Goal: Communication & Community: Ask a question

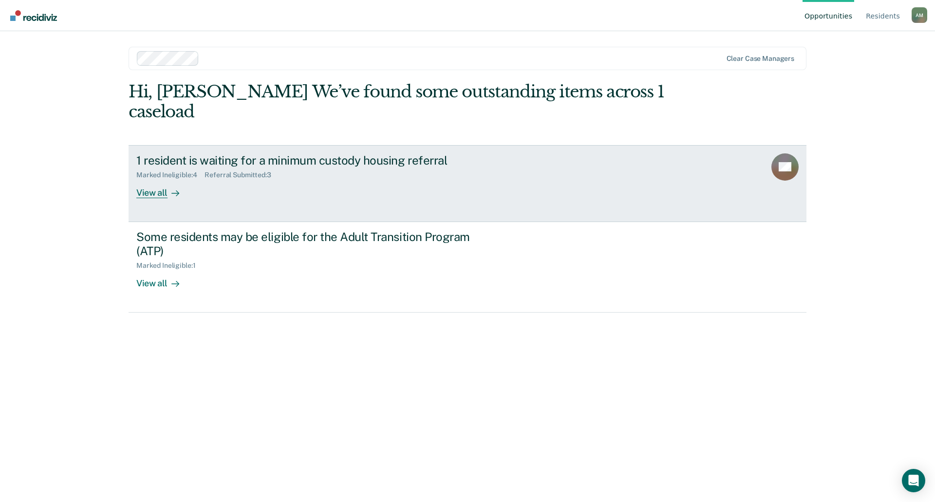
click at [347, 153] on div "1 resident is waiting for a minimum custody housing referral" at bounding box center [307, 160] width 342 height 14
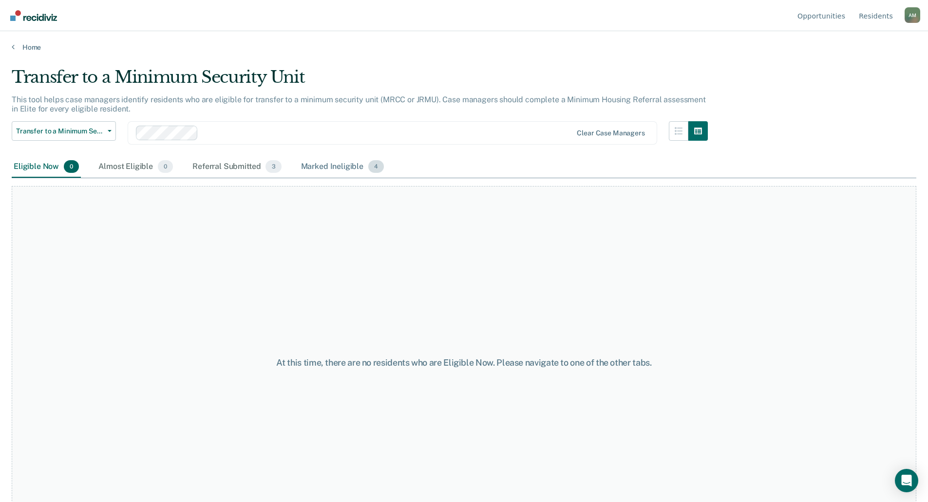
click at [349, 168] on div "Marked Ineligible 4" at bounding box center [342, 166] width 87 height 21
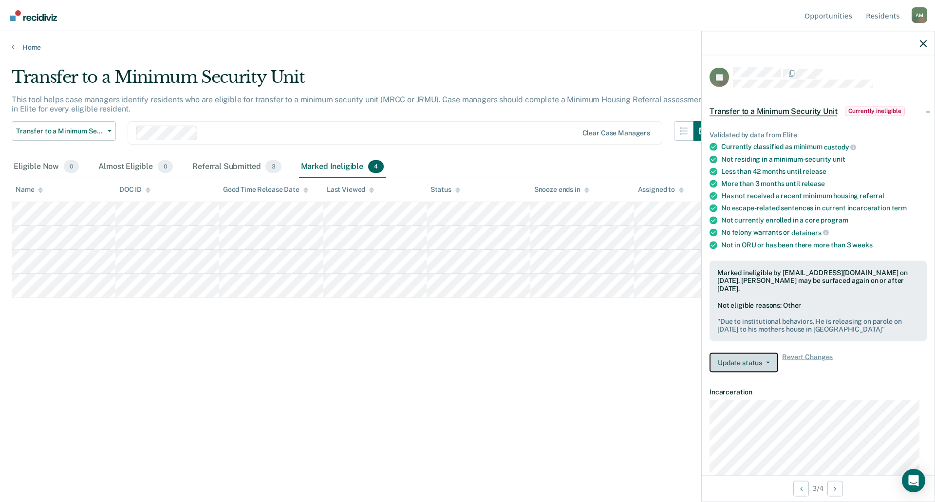
click at [750, 364] on button "Update status" at bounding box center [744, 362] width 69 height 19
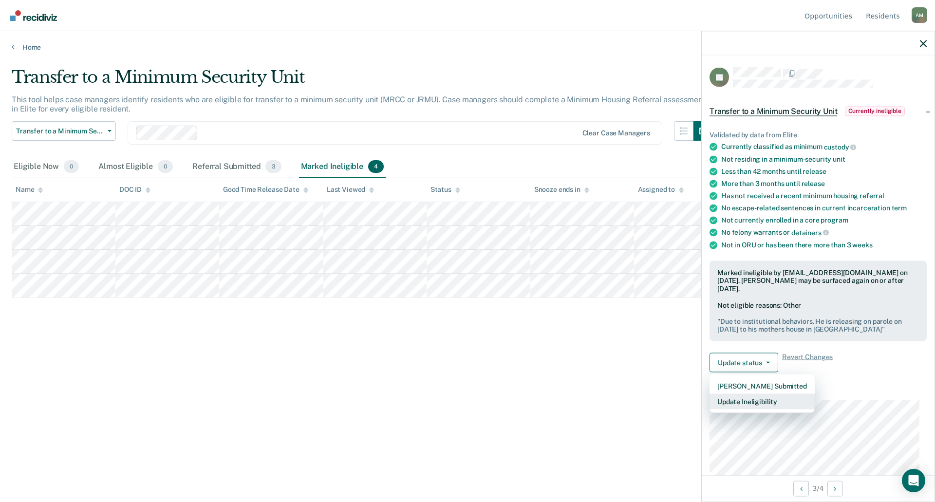
click at [767, 405] on button "Update Ineligibility" at bounding box center [762, 402] width 105 height 16
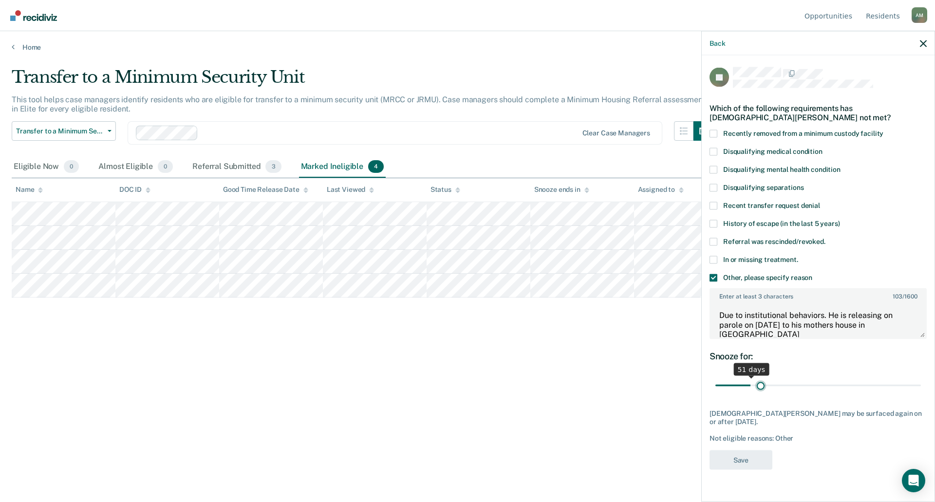
click at [761, 384] on input "range" at bounding box center [819, 385] width 206 height 17
click at [742, 384] on input "range" at bounding box center [819, 385] width 206 height 17
click at [727, 382] on input "range" at bounding box center [819, 385] width 206 height 17
click at [739, 383] on input "range" at bounding box center [819, 385] width 206 height 17
click at [733, 383] on input "range" at bounding box center [819, 385] width 206 height 17
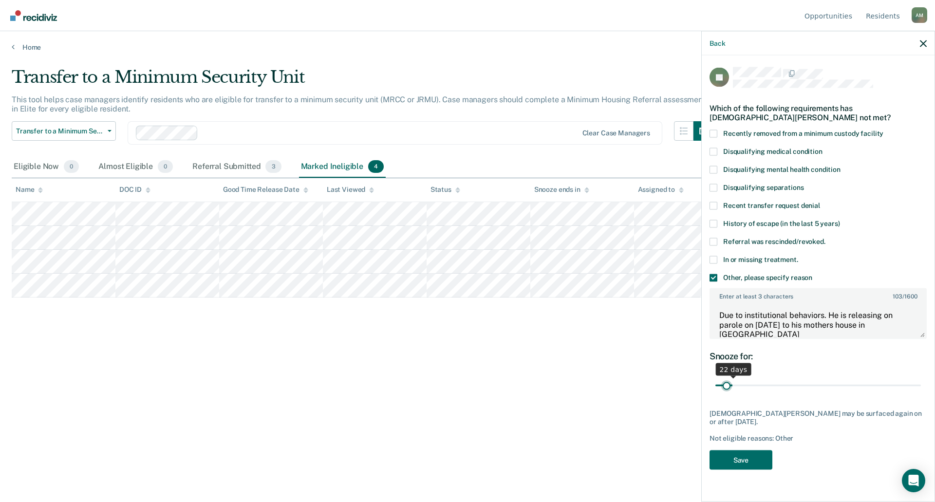
click at [727, 384] on input "range" at bounding box center [819, 385] width 206 height 17
click at [721, 384] on input "range" at bounding box center [819, 385] width 206 height 17
drag, startPoint x: 721, startPoint y: 384, endPoint x: 724, endPoint y: 390, distance: 6.5
type input "8"
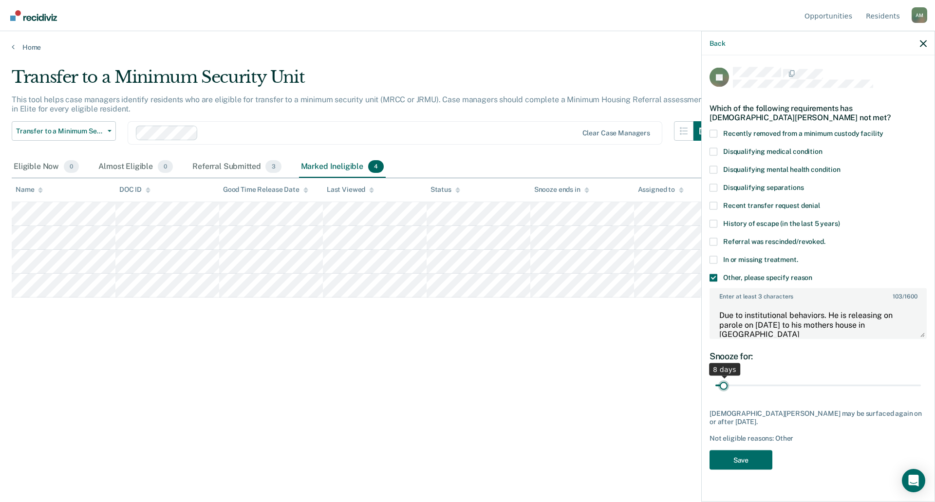
click at [724, 390] on input "range" at bounding box center [819, 385] width 206 height 17
click at [759, 461] on div "JT Which of the following requirements has [DEMOGRAPHIC_DATA][PERSON_NAME] not …" at bounding box center [818, 271] width 217 height 409
click at [752, 450] on button "Save" at bounding box center [741, 460] width 63 height 20
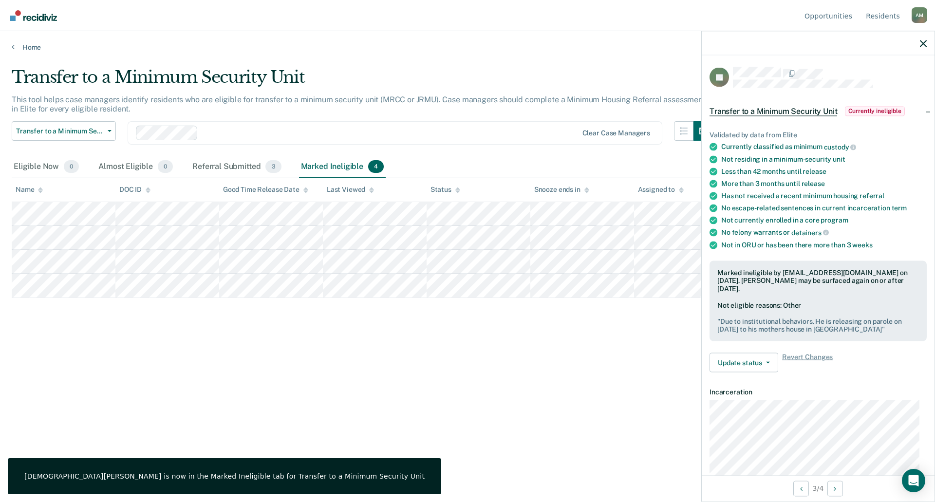
click at [305, 345] on div "Transfer to a Minimum Security Unit This tool helps case managers identify resi…" at bounding box center [468, 248] width 912 height 362
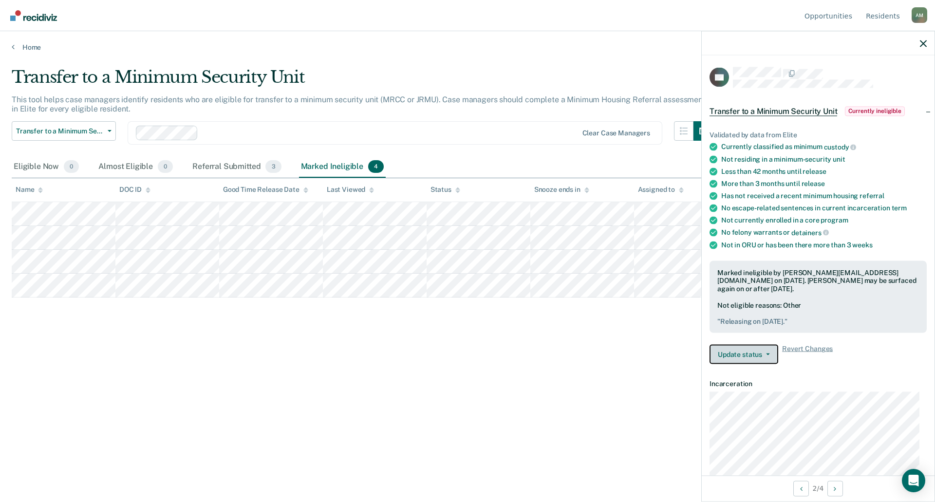
click at [766, 356] on button "Update status" at bounding box center [744, 354] width 69 height 19
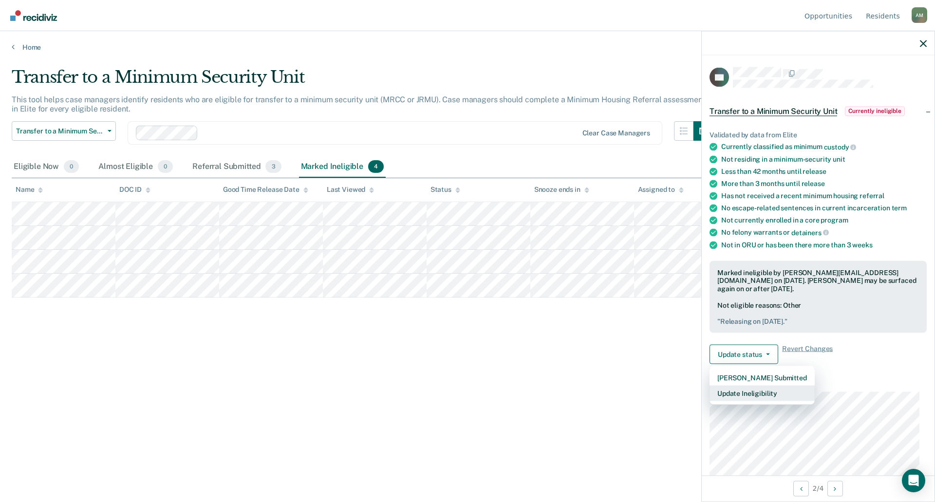
click at [762, 394] on button "Update Ineligibility" at bounding box center [762, 394] width 105 height 16
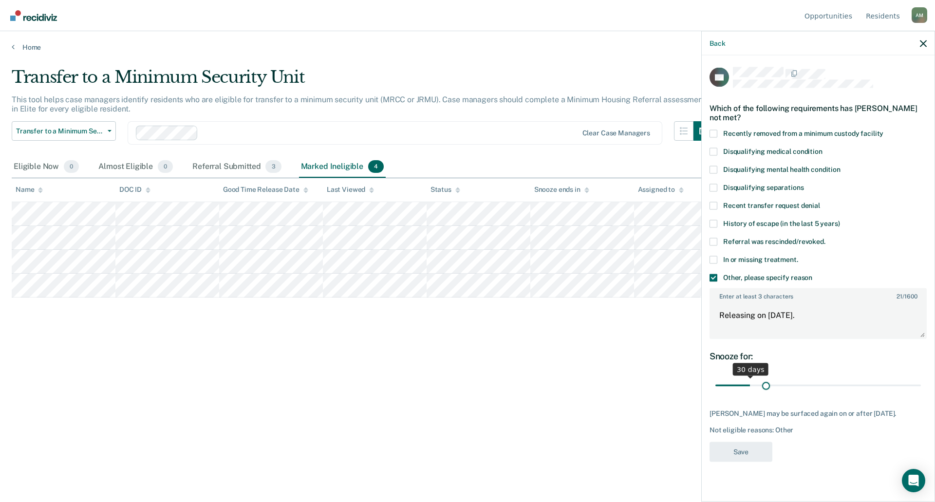
click at [766, 388] on input "range" at bounding box center [819, 385] width 206 height 17
drag, startPoint x: 761, startPoint y: 382, endPoint x: 751, endPoint y: 390, distance: 13.3
click at [751, 390] on input "range" at bounding box center [819, 385] width 206 height 17
drag, startPoint x: 752, startPoint y: 385, endPoint x: 751, endPoint y: 394, distance: 8.8
type input "31"
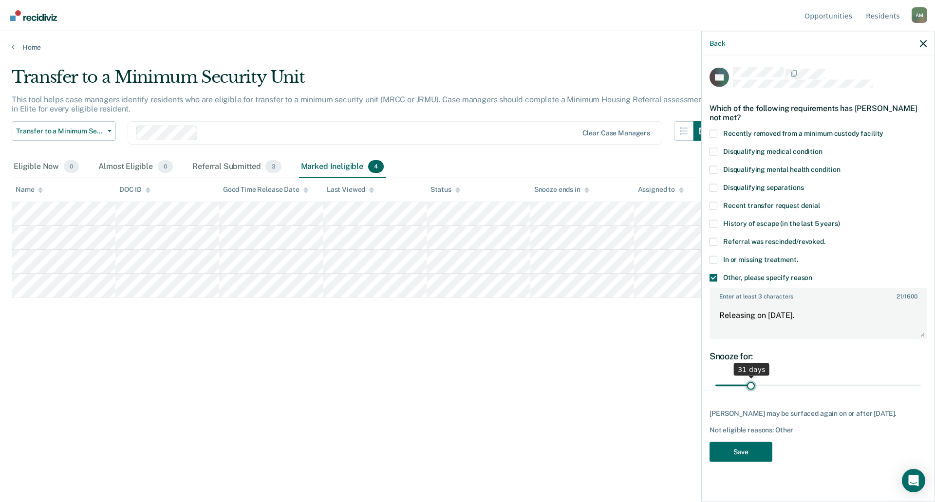
click at [751, 394] on input "range" at bounding box center [819, 385] width 206 height 17
click at [751, 457] on button "Save" at bounding box center [741, 452] width 63 height 20
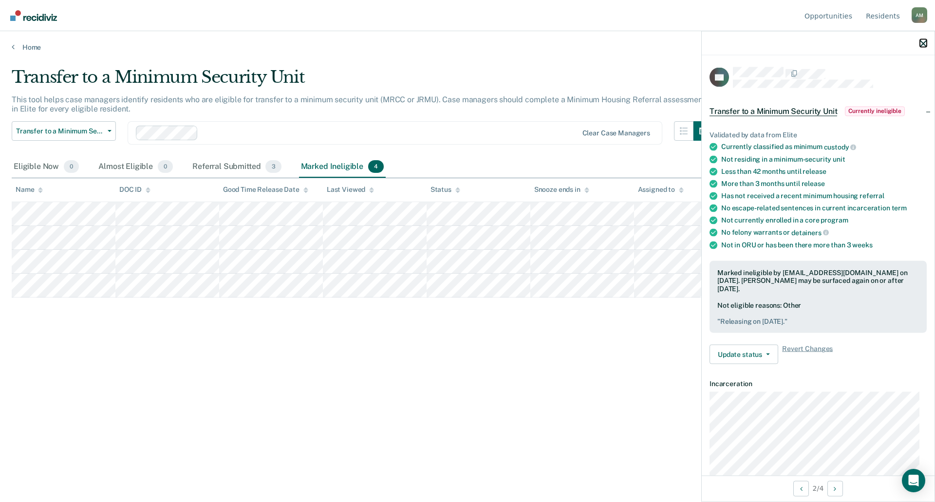
click at [925, 43] on icon "button" at bounding box center [923, 43] width 7 height 7
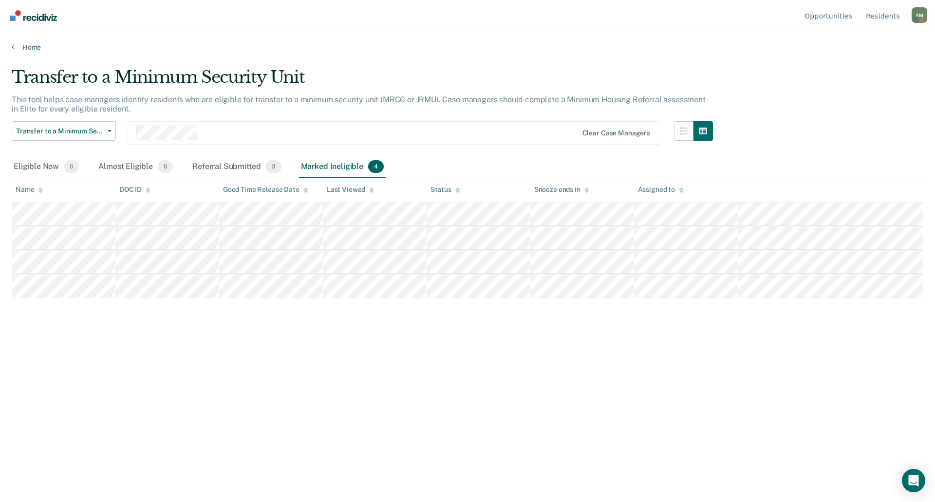
click at [183, 402] on div "Transfer to a Minimum Security Unit This tool helps case managers identify resi…" at bounding box center [468, 248] width 912 height 362
click at [224, 159] on div "Referral Submitted 3" at bounding box center [236, 166] width 93 height 21
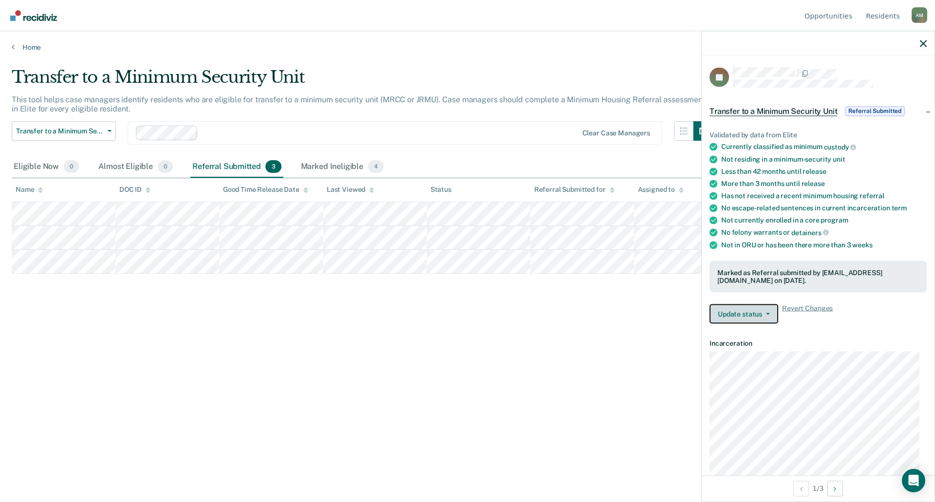
click at [741, 313] on button "Update status" at bounding box center [744, 313] width 69 height 19
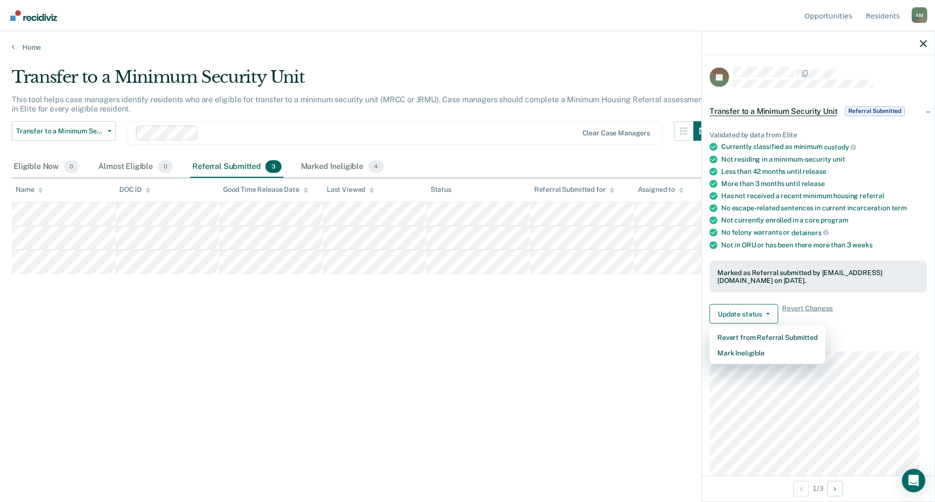
click at [598, 336] on div "Transfer to a Minimum Security Unit This tool helps case managers identify resi…" at bounding box center [468, 248] width 912 height 362
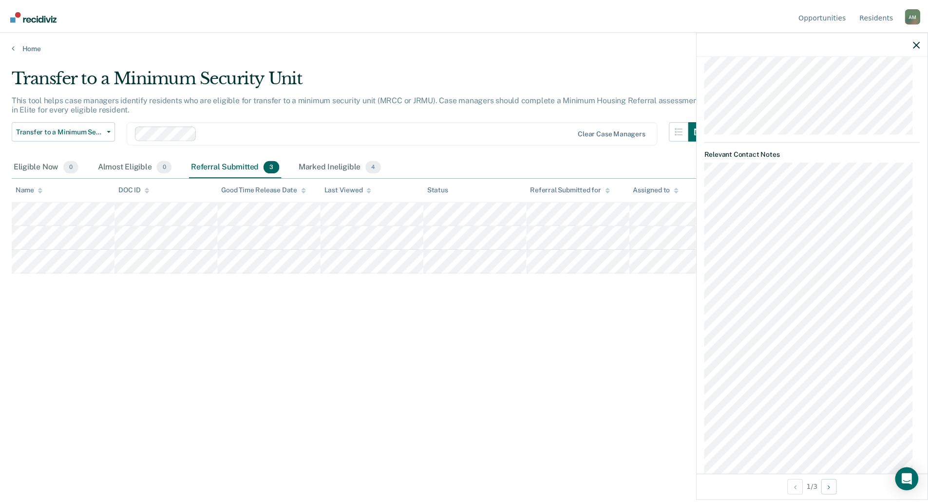
scroll to position [467, 0]
click at [315, 311] on div "Transfer to a Minimum Security Unit This tool helps case managers identify resi…" at bounding box center [468, 248] width 912 height 362
click at [929, 48] on div at bounding box center [818, 43] width 233 height 24
click at [928, 44] on div at bounding box center [818, 43] width 233 height 24
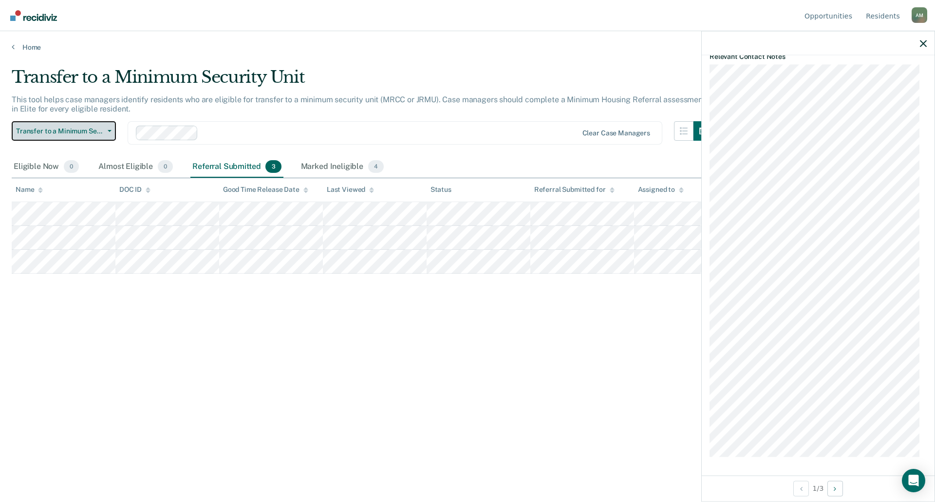
click at [70, 126] on button "Transfer to a Minimum Security Unit" at bounding box center [64, 130] width 104 height 19
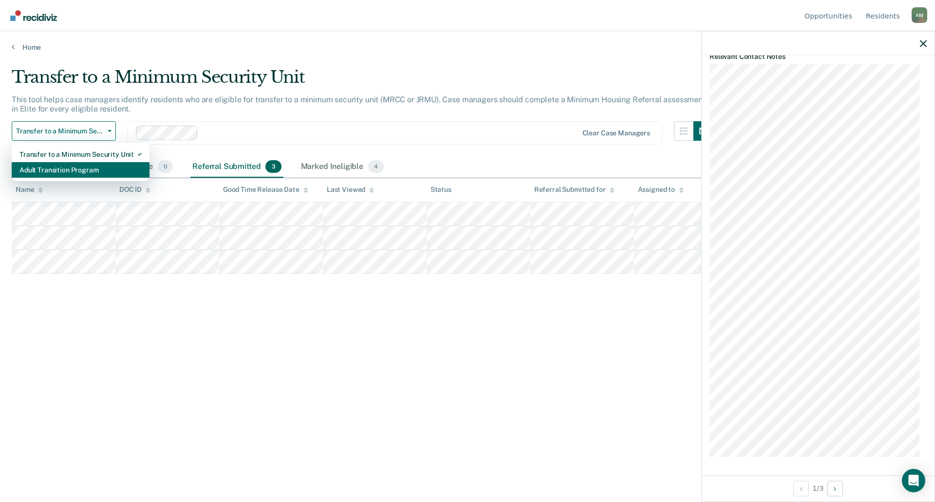
click at [92, 177] on div "Adult Transition Program" at bounding box center [80, 170] width 122 height 16
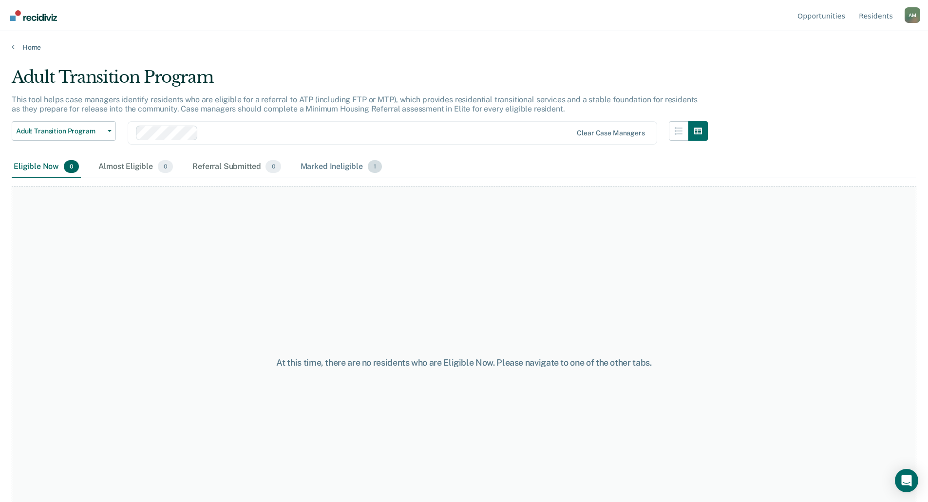
click at [322, 172] on div "Marked Ineligible 1" at bounding box center [342, 166] width 86 height 21
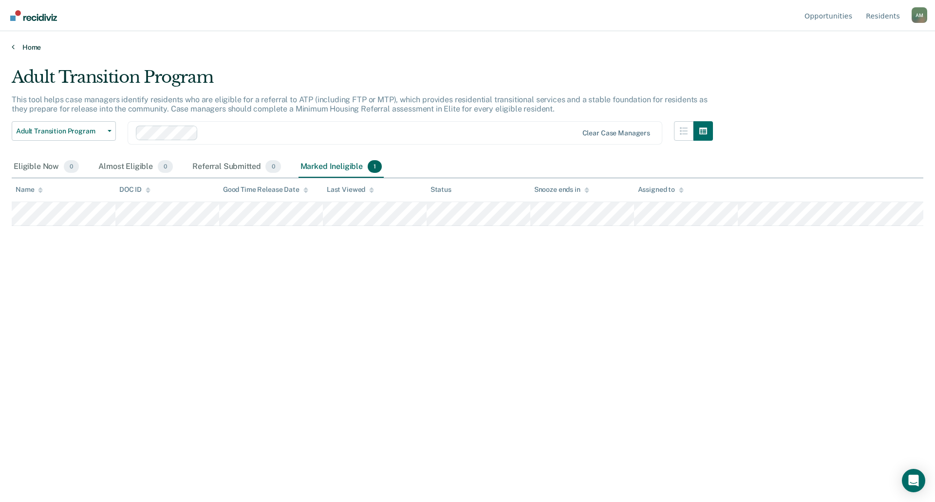
click at [28, 48] on link "Home" at bounding box center [468, 47] width 912 height 9
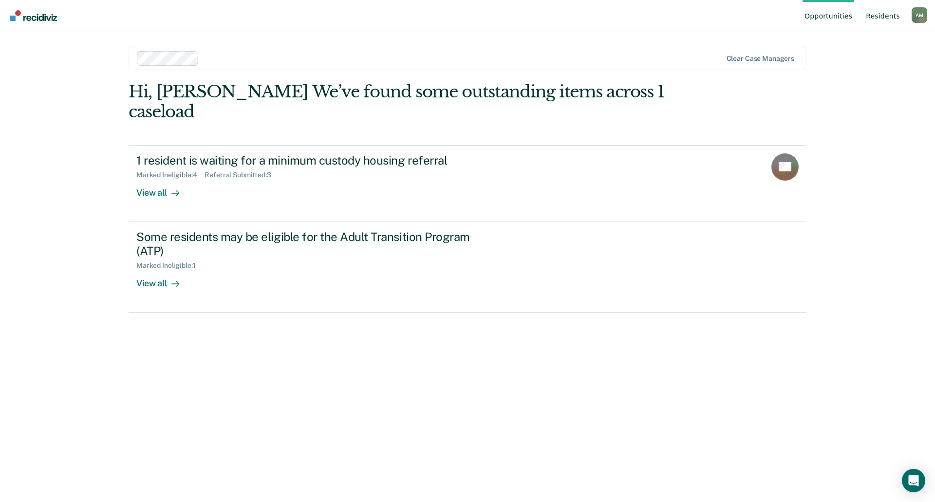
click at [886, 21] on link "Resident s" at bounding box center [883, 15] width 38 height 31
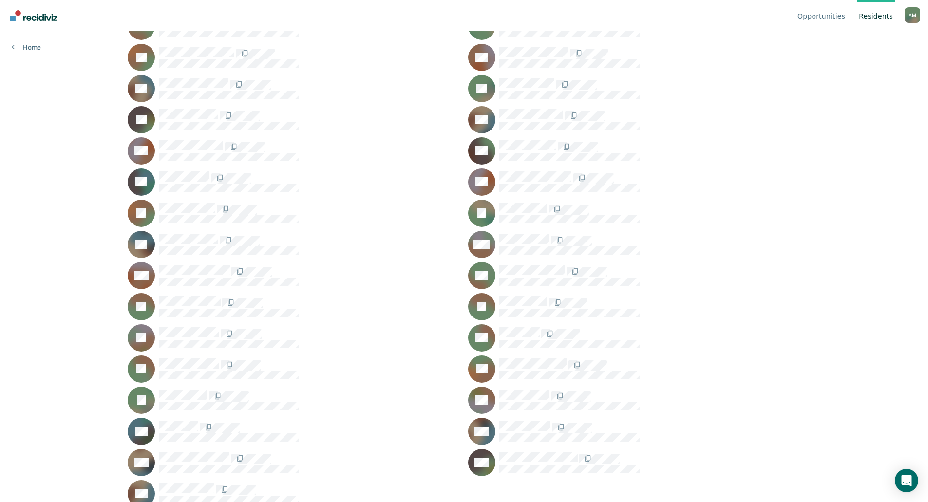
scroll to position [232, 0]
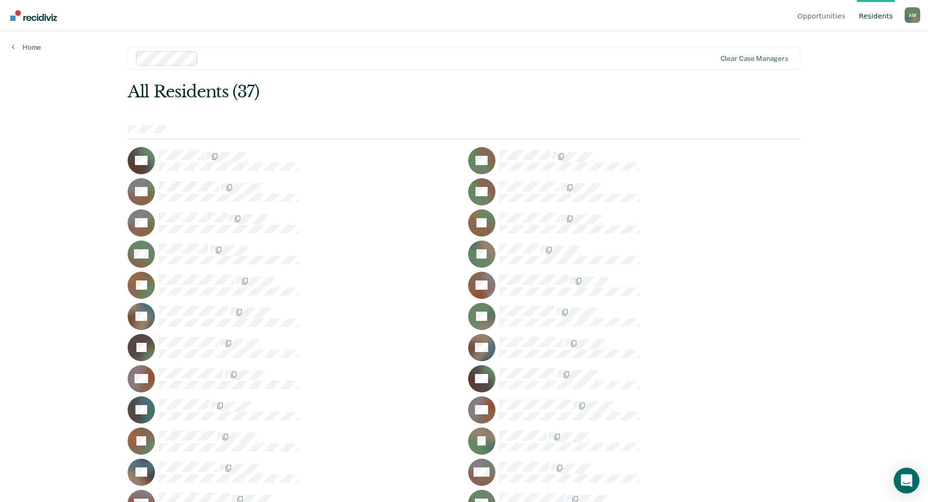
click at [904, 482] on icon "Open Intercom Messenger" at bounding box center [906, 480] width 13 height 13
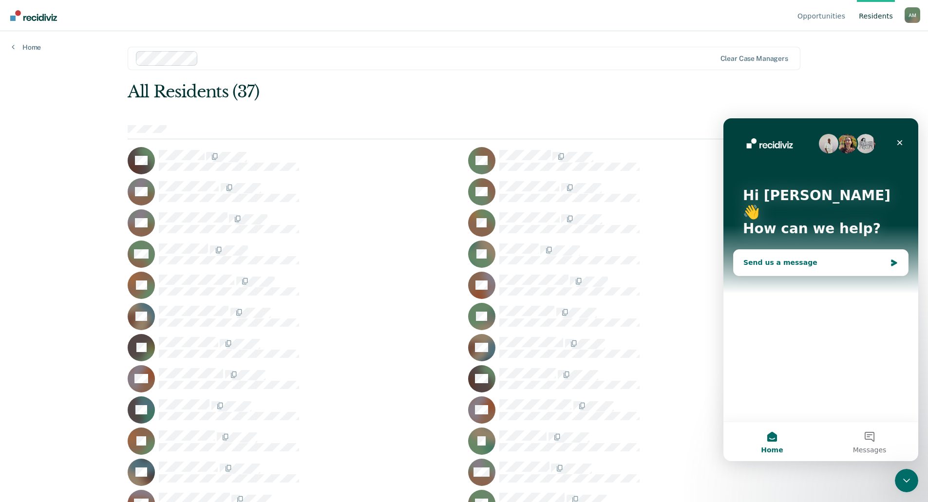
click at [828, 258] on div "Send us a message" at bounding box center [814, 263] width 143 height 10
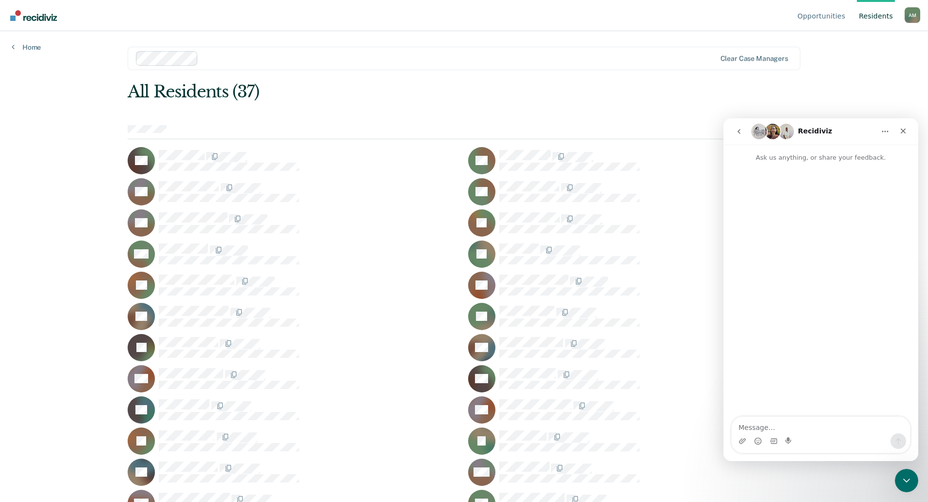
click at [799, 421] on textarea "Message…" at bounding box center [821, 425] width 178 height 17
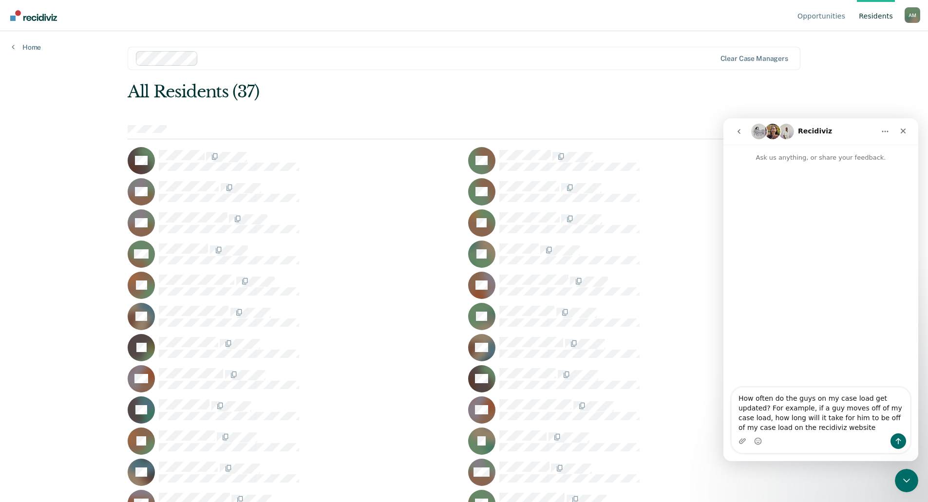
click at [799, 421] on textarea "How often do the guys on my case load get updated? For example, if a guy moves …" at bounding box center [821, 411] width 178 height 46
click at [799, 428] on textarea "How often do the guys on my case load get updated? For example, if a guy moves …" at bounding box center [821, 411] width 178 height 46
type textarea "How often do the guys on my case load get updated? For example, if a guy moves …"
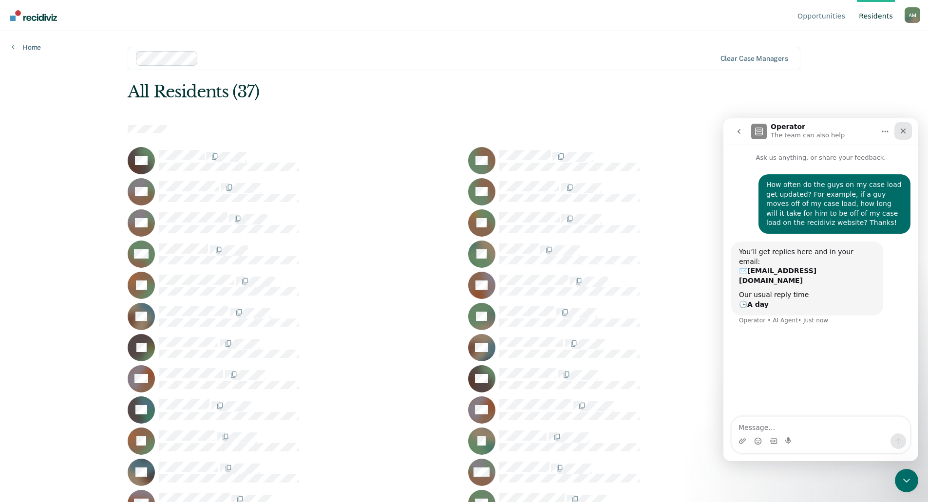
click at [900, 136] on div "Close" at bounding box center [903, 131] width 18 height 18
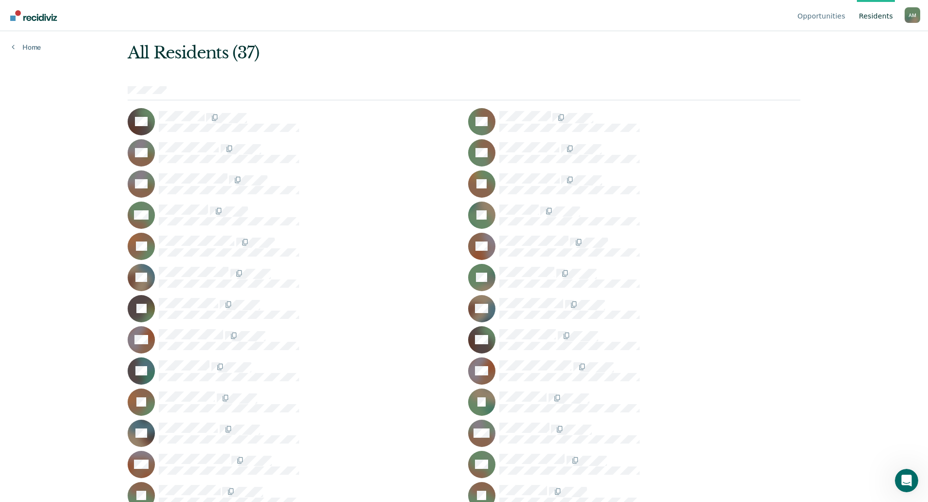
scroll to position [37, 0]
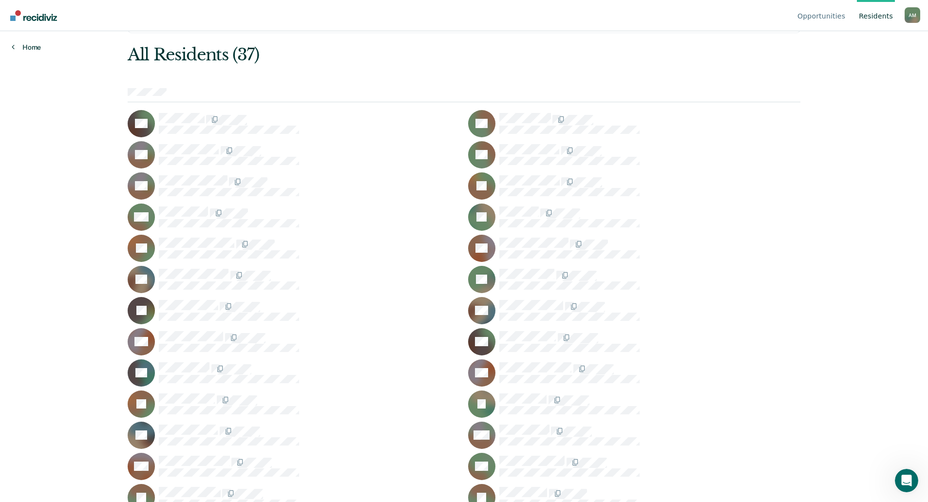
click at [28, 46] on link "Home" at bounding box center [26, 47] width 29 height 9
